Goal: Task Accomplishment & Management: Use online tool/utility

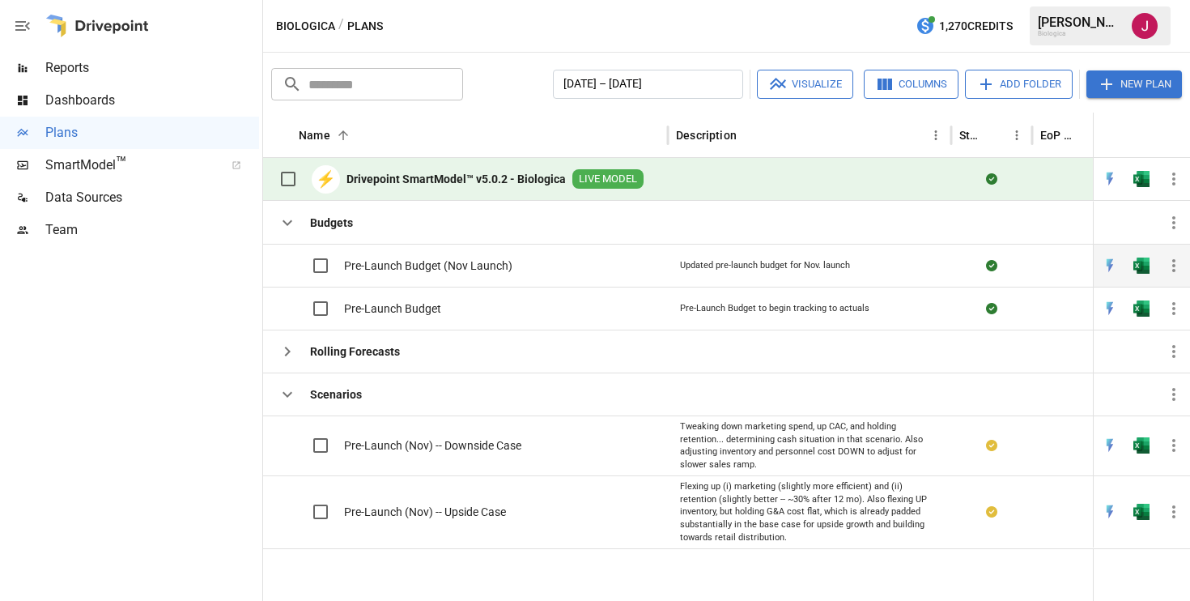
click at [467, 268] on span "Pre-Launch Budget (Nov Launch)" at bounding box center [428, 265] width 168 height 16
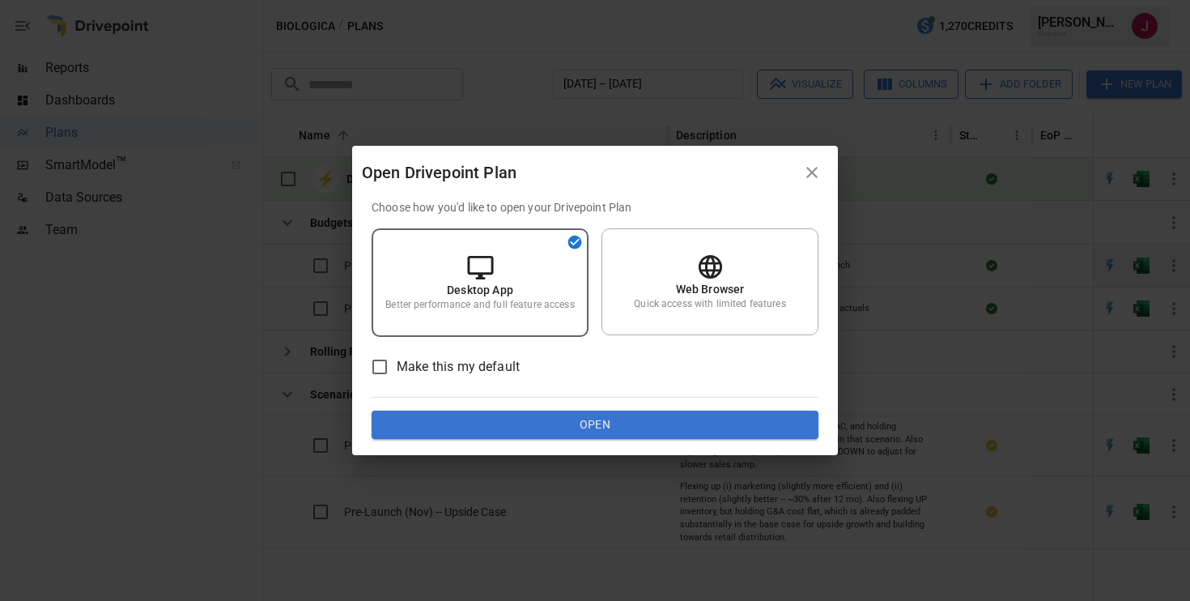
click at [467, 268] on icon at bounding box center [480, 266] width 26 height 23
click at [648, 299] on p "Quick access with limited features" at bounding box center [709, 304] width 151 height 14
click at [639, 418] on button "Open" at bounding box center [595, 424] width 447 height 29
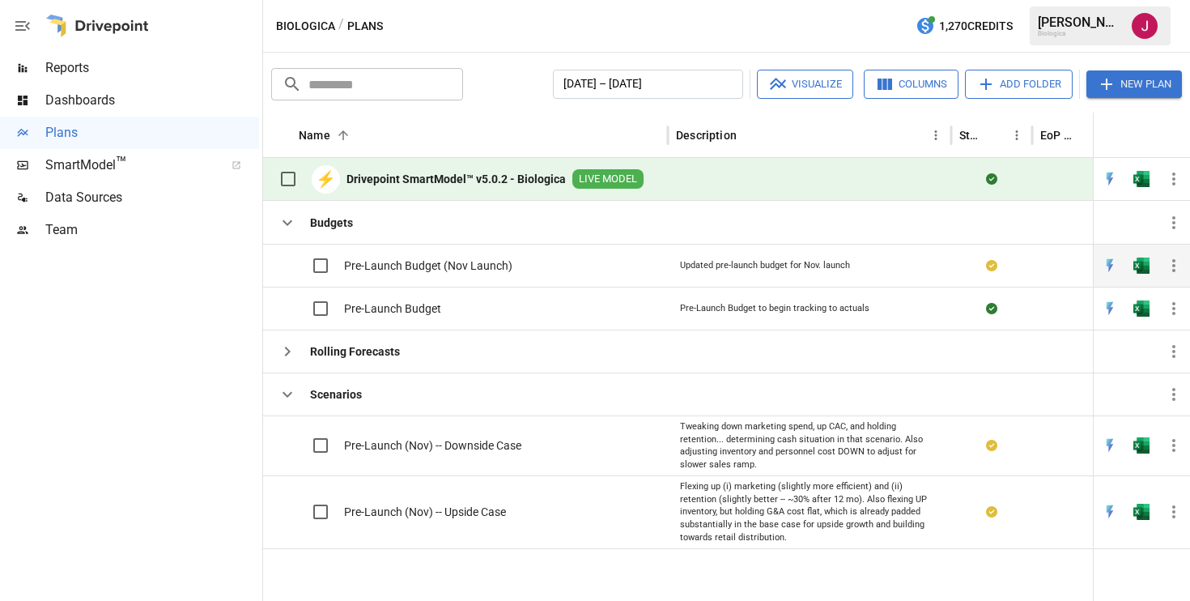
click at [1171, 265] on icon "button" at bounding box center [1173, 265] width 19 height 19
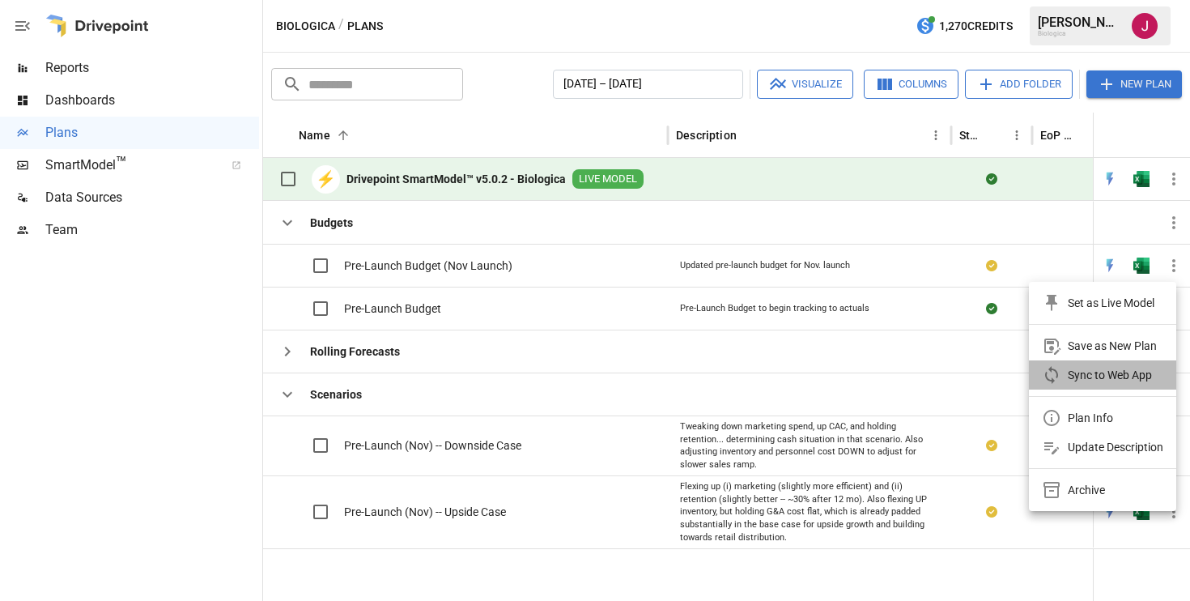
click at [1084, 370] on div "Sync to Web App" at bounding box center [1110, 374] width 84 height 19
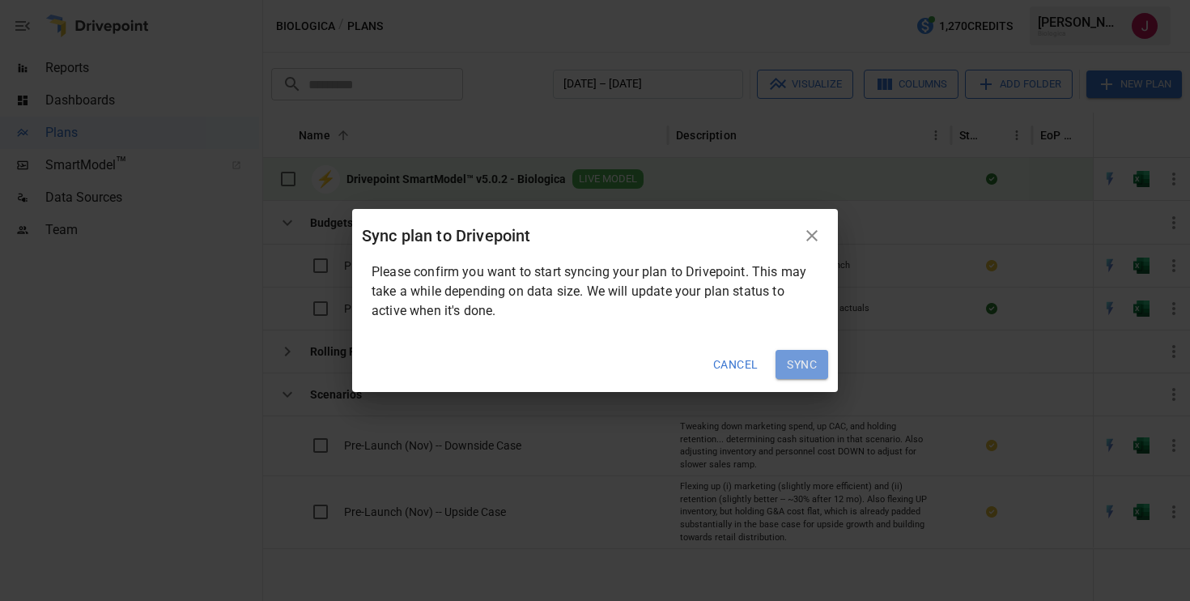
click at [793, 370] on button "Sync" at bounding box center [801, 364] width 53 height 29
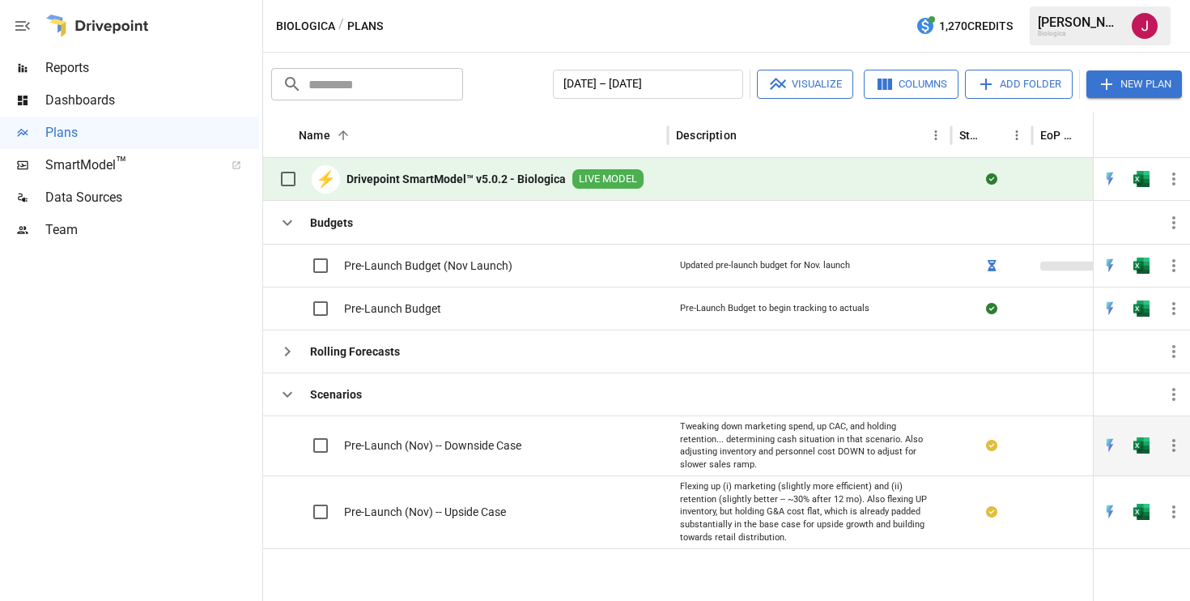
click at [533, 452] on div "Pre-Launch (Nov) -- Downside Case" at bounding box center [465, 445] width 405 height 60
click at [479, 442] on span "Pre-Launch (Nov) -- Downside Case" at bounding box center [432, 445] width 177 height 16
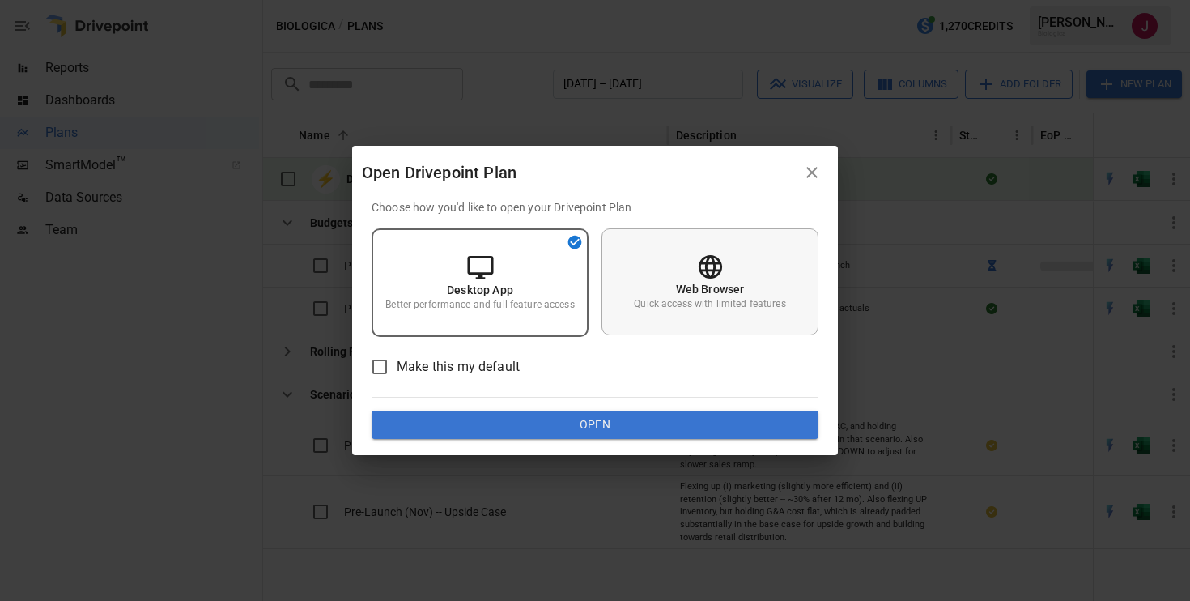
click at [657, 294] on div "Web Browser Quick access with limited features" at bounding box center [709, 281] width 217 height 107
click at [592, 426] on button "Open" at bounding box center [595, 424] width 447 height 29
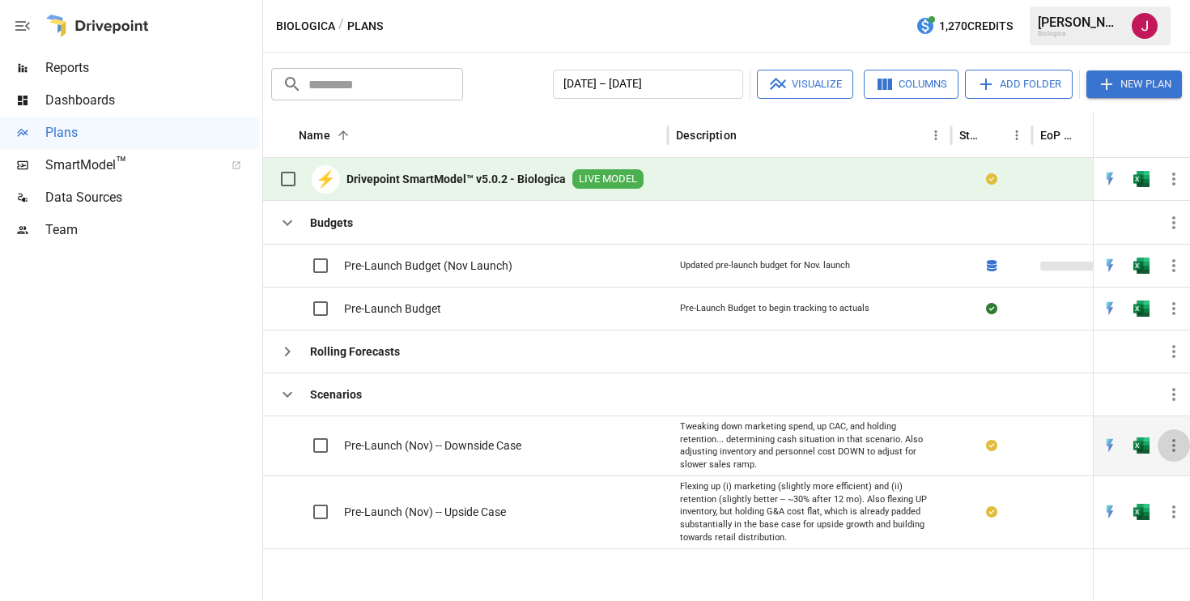
click at [1172, 449] on icon "button" at bounding box center [1173, 444] width 19 height 19
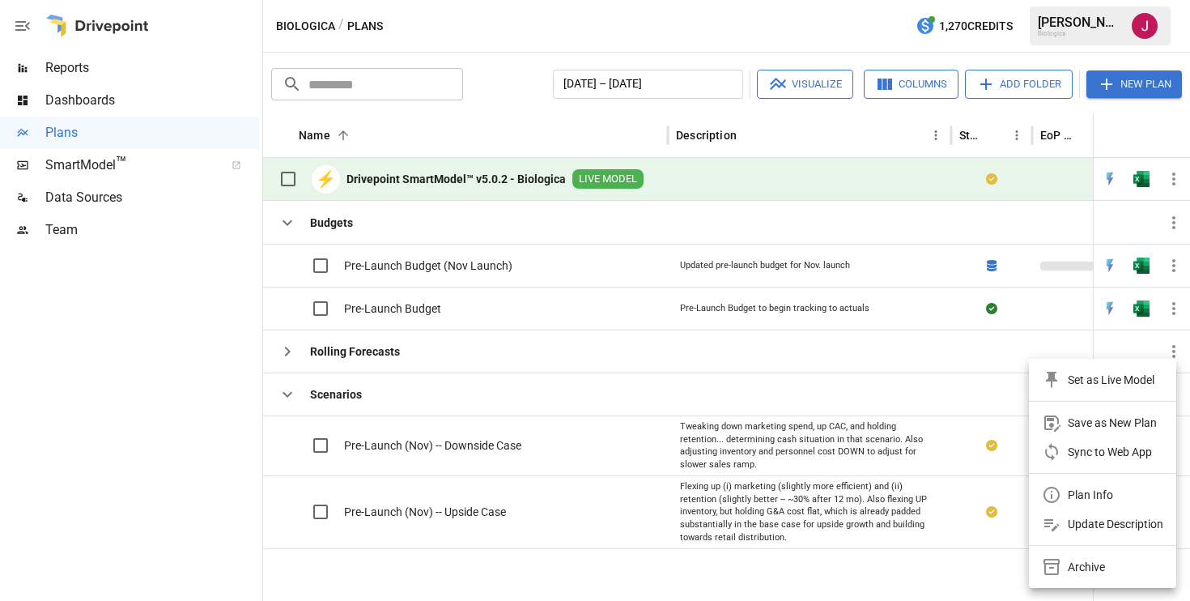
click at [1113, 453] on div "Sync to Web App" at bounding box center [1110, 451] width 84 height 19
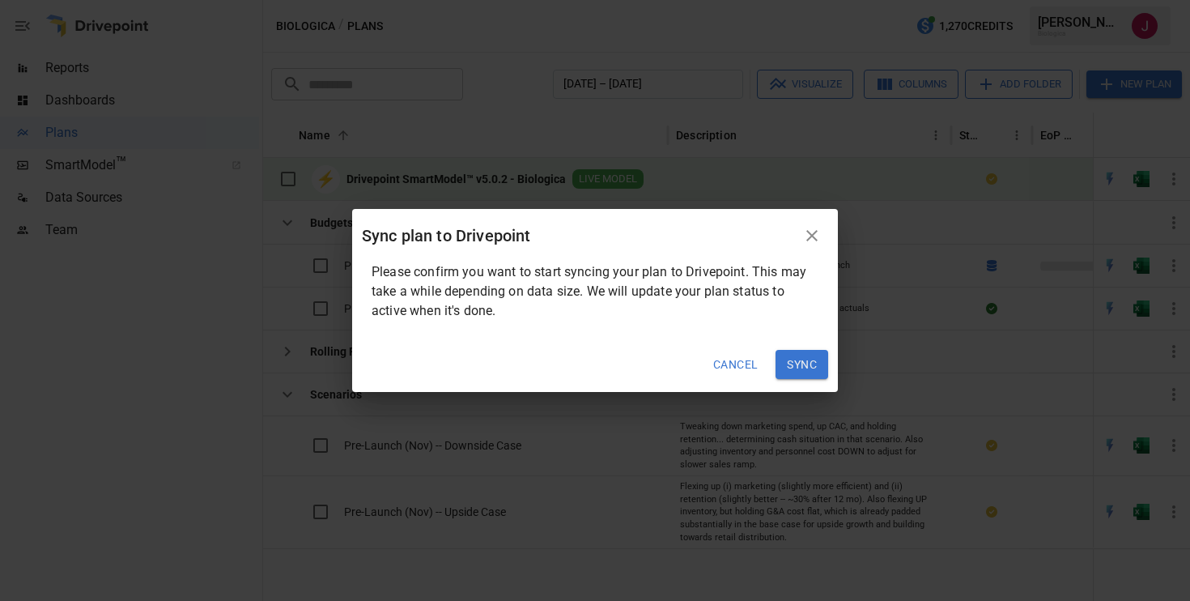
click at [800, 363] on button "Sync" at bounding box center [801, 364] width 53 height 29
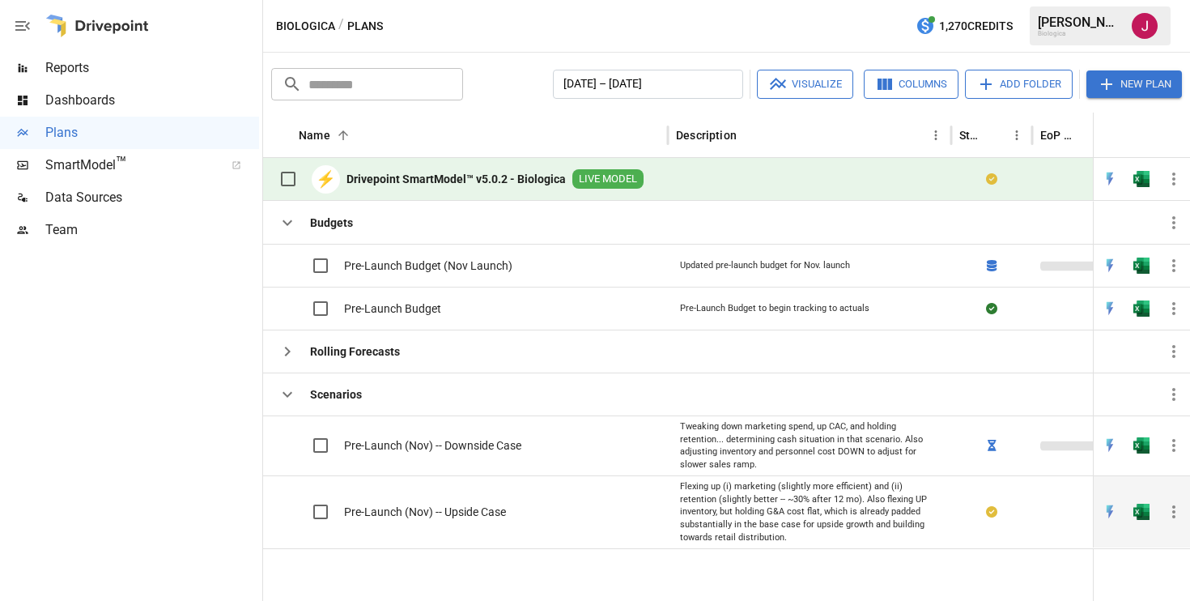
click at [478, 512] on span "Pre-Launch (Nov) -- Upside Case" at bounding box center [425, 511] width 162 height 16
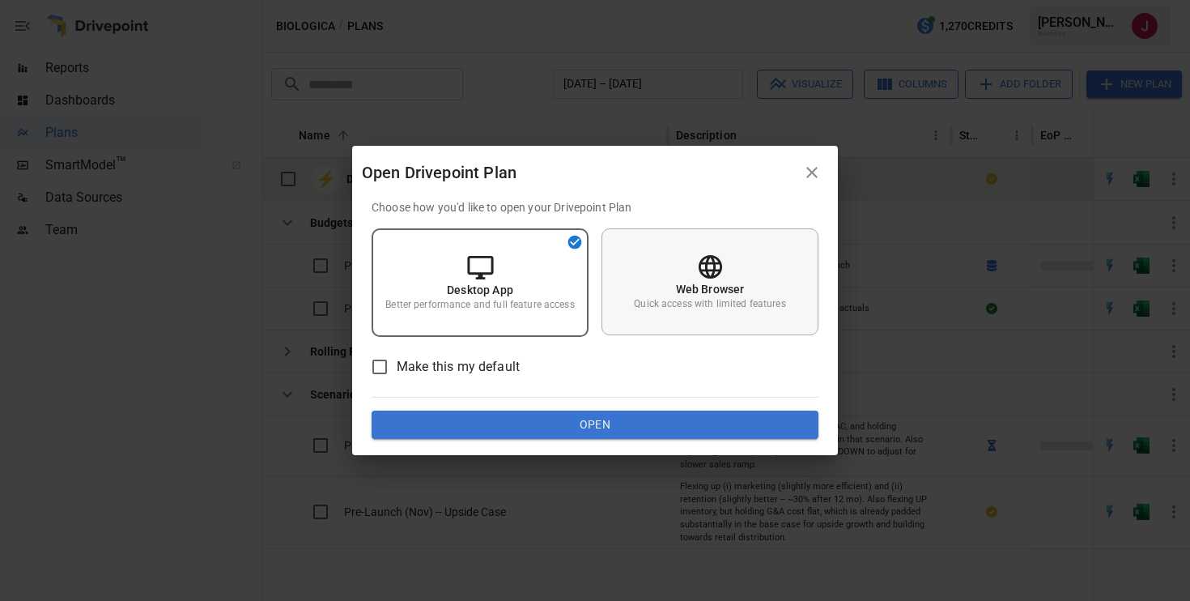
click at [663, 286] on div "Web Browser Quick access with limited features" at bounding box center [709, 281] width 217 height 107
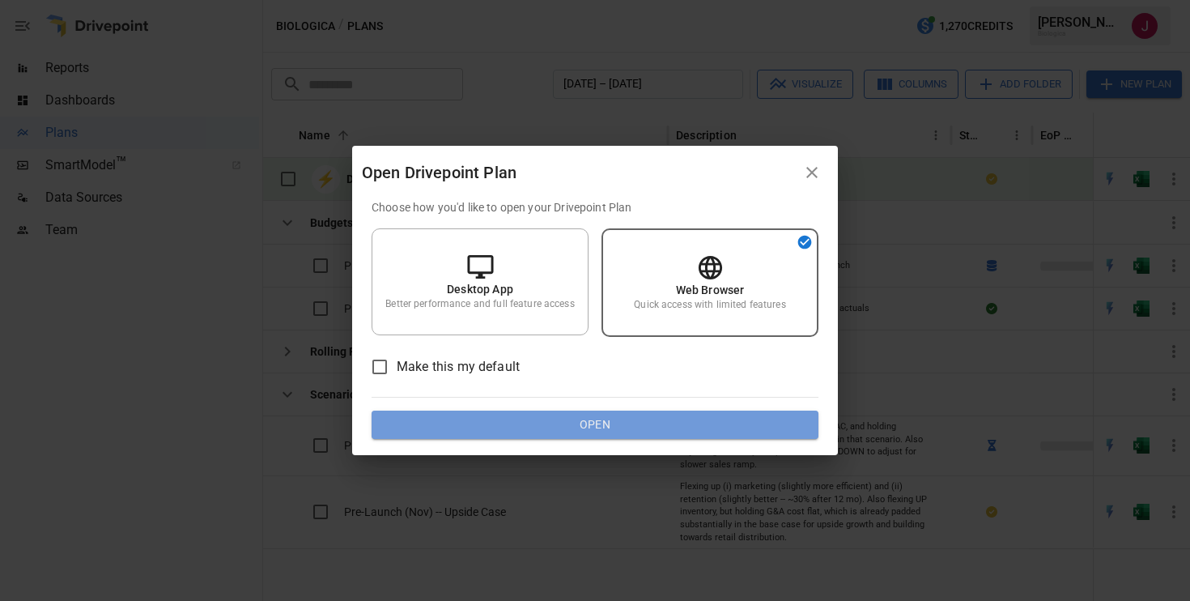
click at [609, 426] on button "Open" at bounding box center [595, 424] width 447 height 29
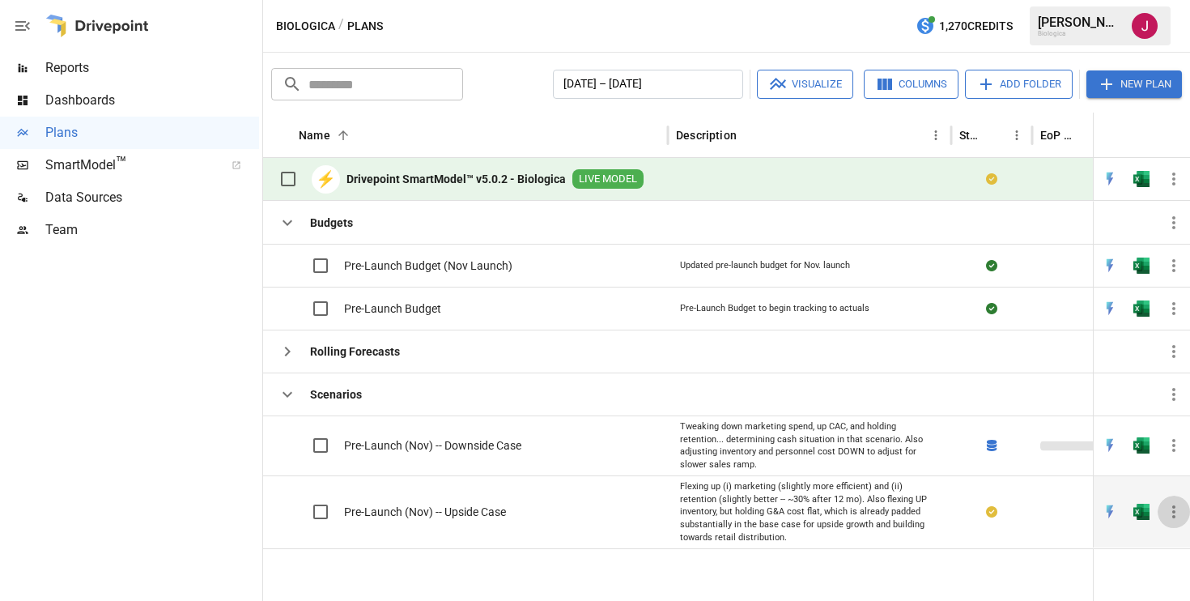
click at [1175, 512] on icon "button" at bounding box center [1173, 511] width 19 height 19
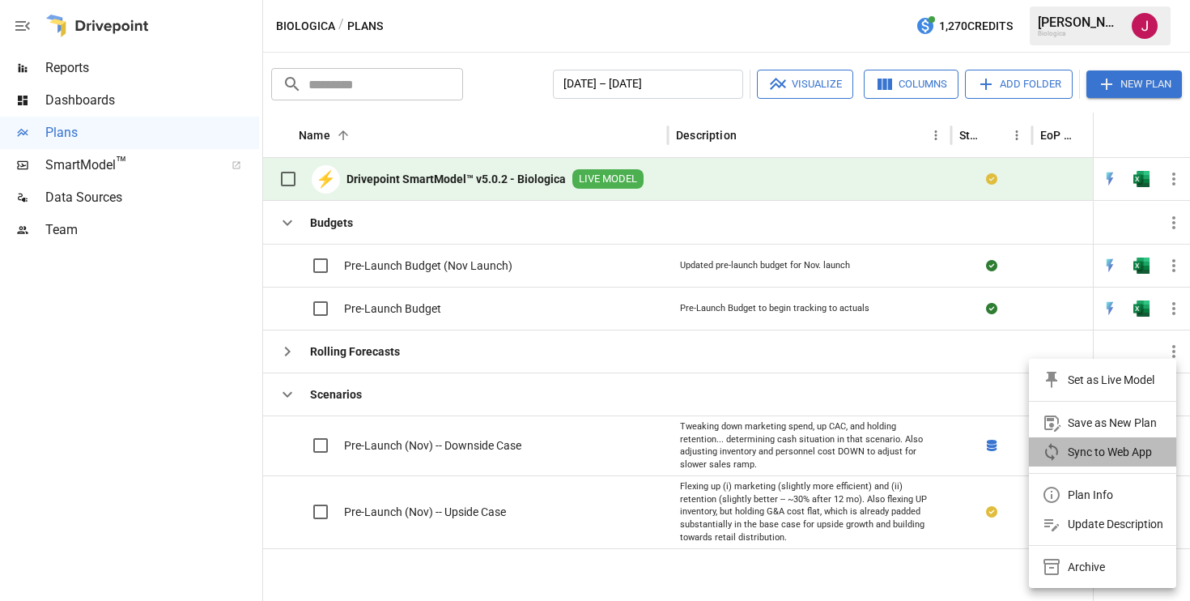
click at [1077, 454] on div "Sync to Web App" at bounding box center [1110, 451] width 84 height 19
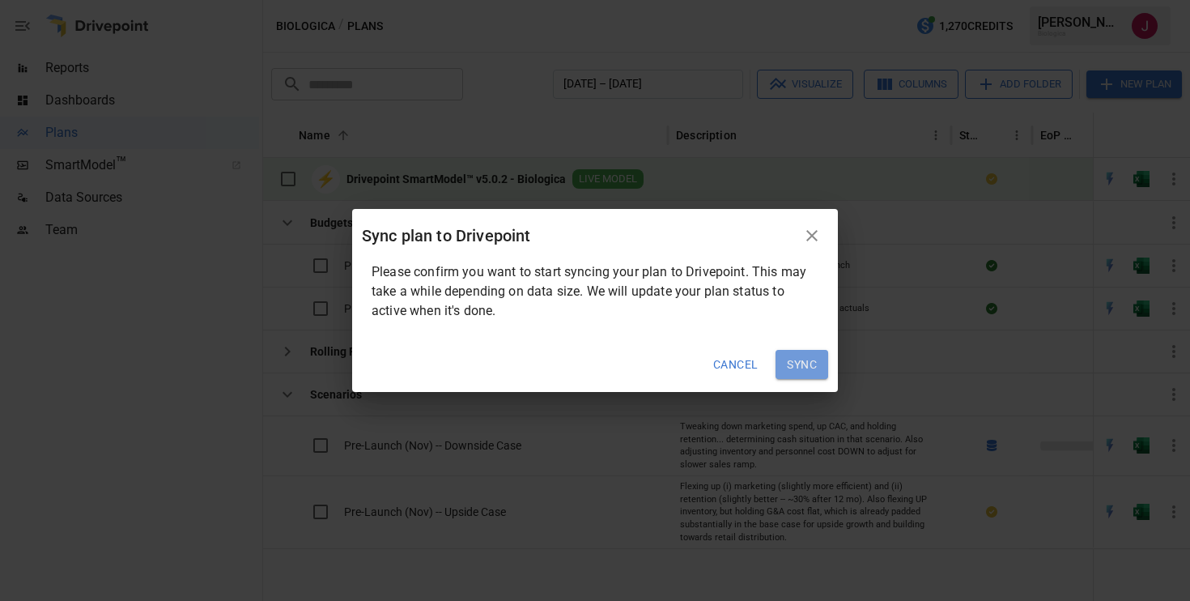
click at [808, 365] on button "Sync" at bounding box center [801, 364] width 53 height 29
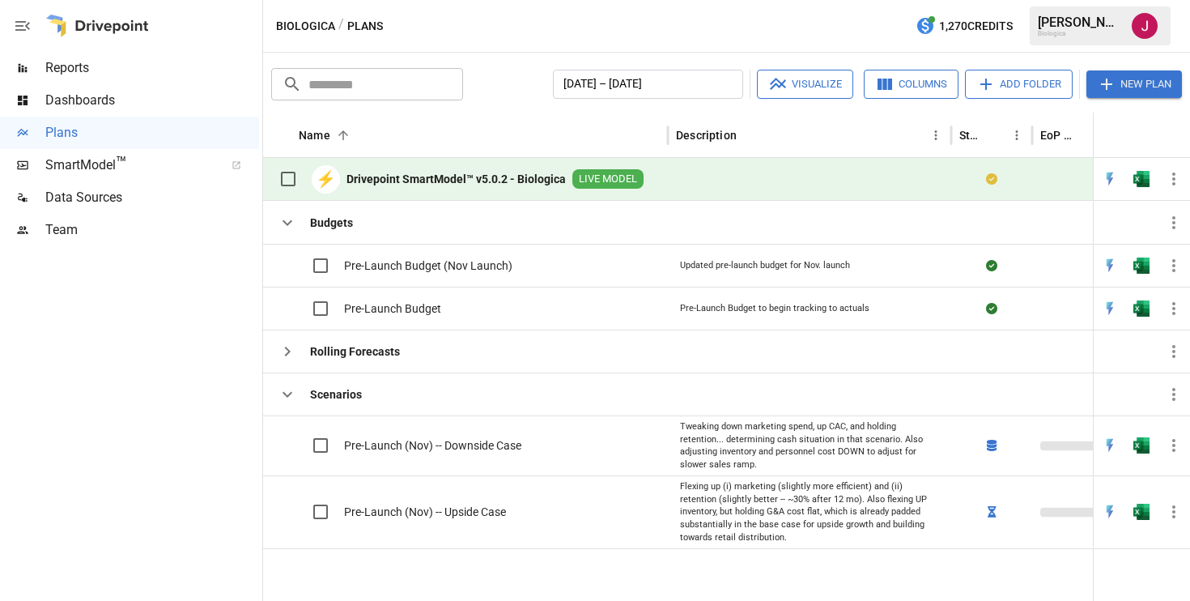
click at [657, 170] on div "⚡ Drivepoint SmartModel™ v5.0.2 - Biologica LIVE MODEL" at bounding box center [465, 179] width 405 height 43
click at [474, 170] on div "⚡ Drivepoint SmartModel™ v5.0.2 - Biologica LIVE MODEL" at bounding box center [457, 179] width 372 height 34
click at [406, 109] on div "​ ​ [DATE] – [DATE] Visualize Columns Add Folder New Plan Name 2 Description St…" at bounding box center [726, 327] width 927 height 548
click at [400, 188] on div "⚡ Drivepoint SmartModel™ v5.0.2 - Biologica LIVE MODEL" at bounding box center [457, 179] width 372 height 34
click at [401, 183] on b "Drivepoint SmartModel™ v5.0.2 - Biologica" at bounding box center [455, 179] width 219 height 16
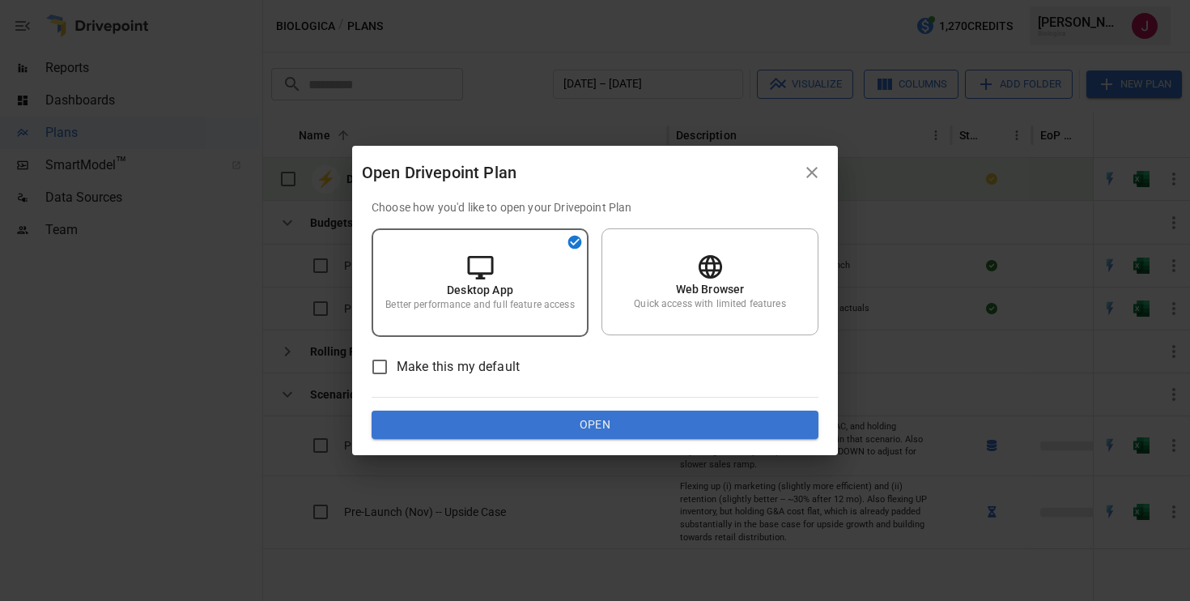
click at [401, 183] on div "Open Drivepoint Plan" at bounding box center [579, 172] width 434 height 26
click at [701, 303] on p "Quick access with limited features" at bounding box center [709, 304] width 151 height 14
click at [635, 426] on button "Open" at bounding box center [595, 424] width 447 height 29
